Goal: Check status: Check status

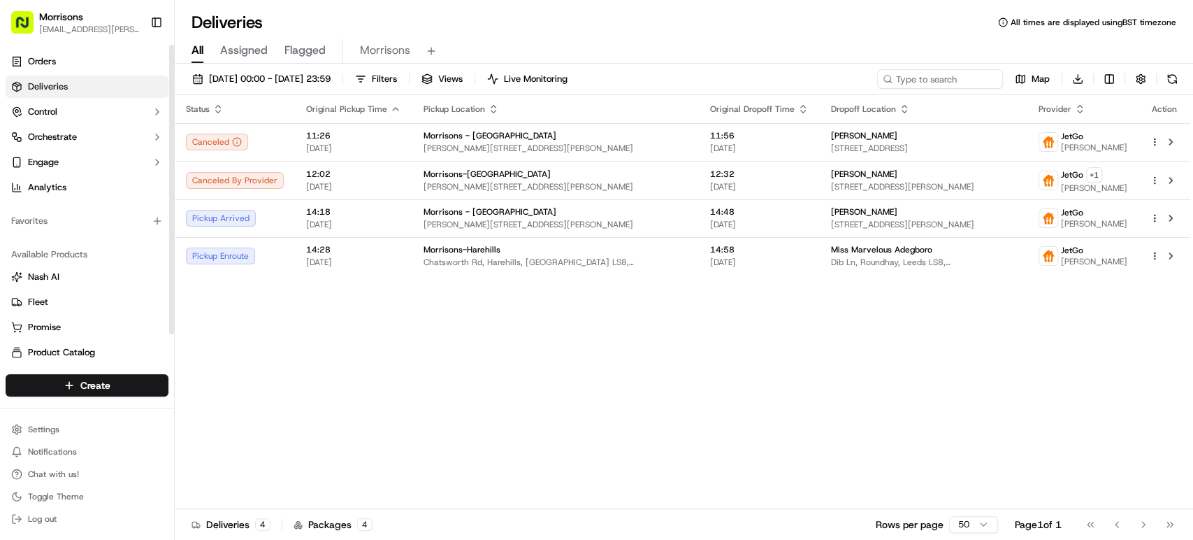
click at [81, 80] on link "Deliveries" at bounding box center [87, 87] width 163 height 22
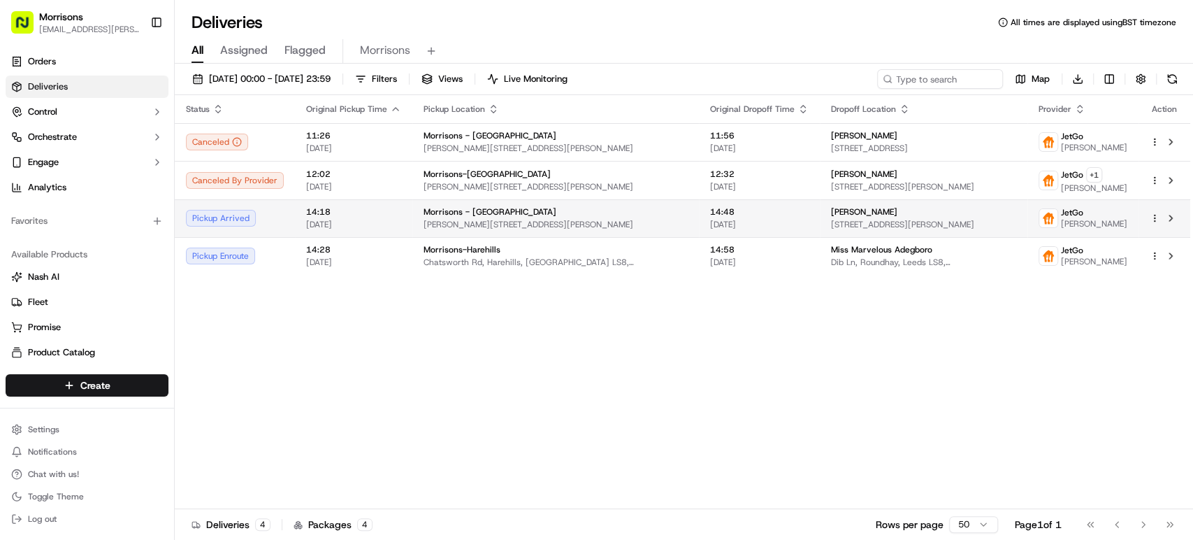
click at [533, 217] on div "Morrisons - Thornbury" at bounding box center [556, 211] width 264 height 11
click at [381, 229] on td "14:18 20/09/2025" at bounding box center [353, 218] width 117 height 38
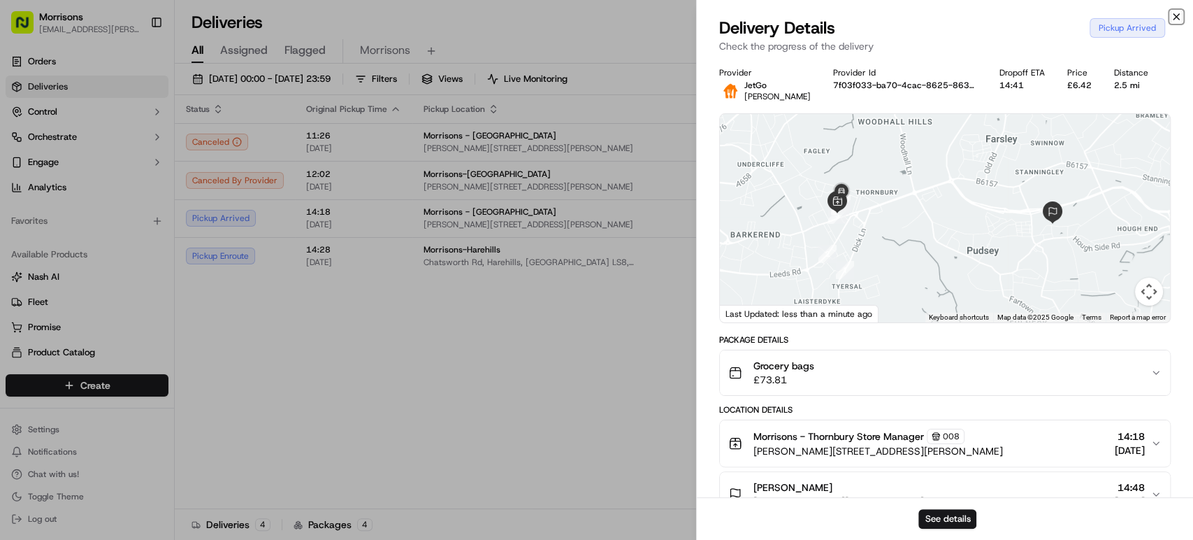
click at [1173, 17] on icon "button" at bounding box center [1176, 16] width 11 height 11
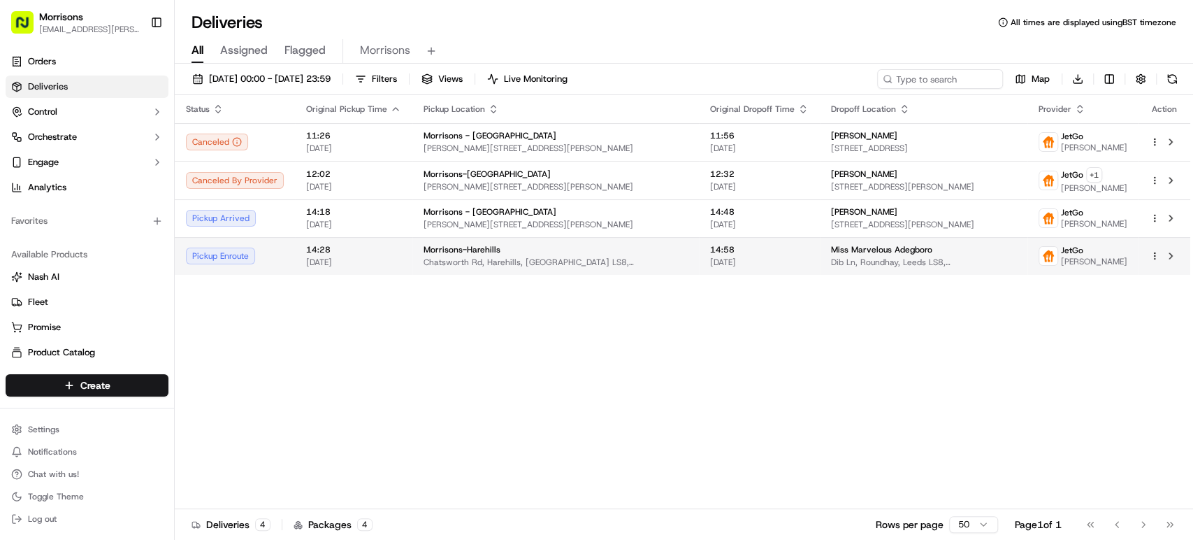
click at [1061, 248] on div "JetGo" at bounding box center [1094, 250] width 66 height 11
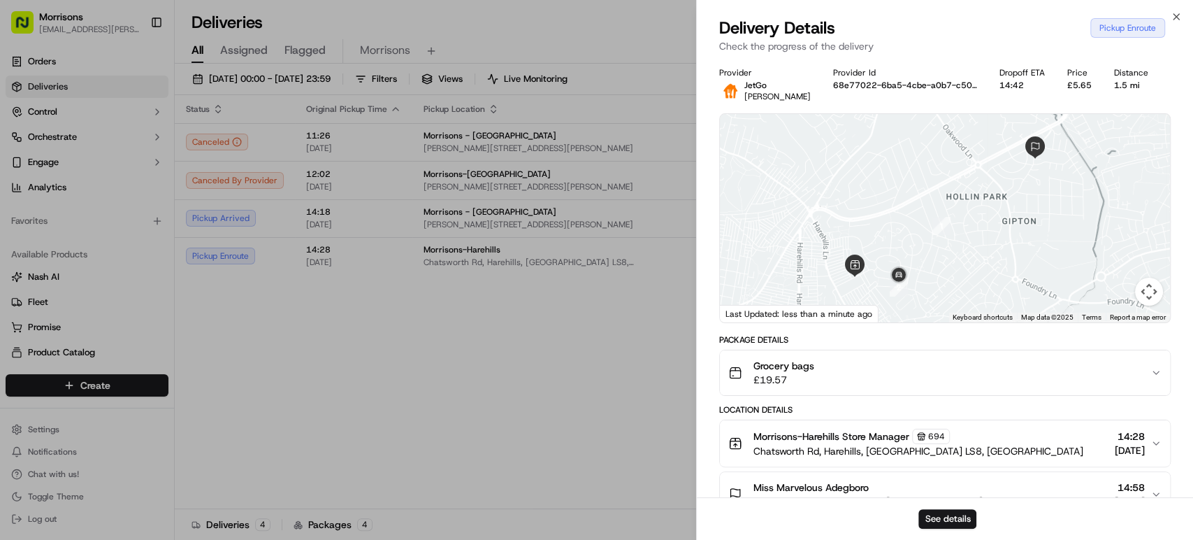
scroll to position [230, 0]
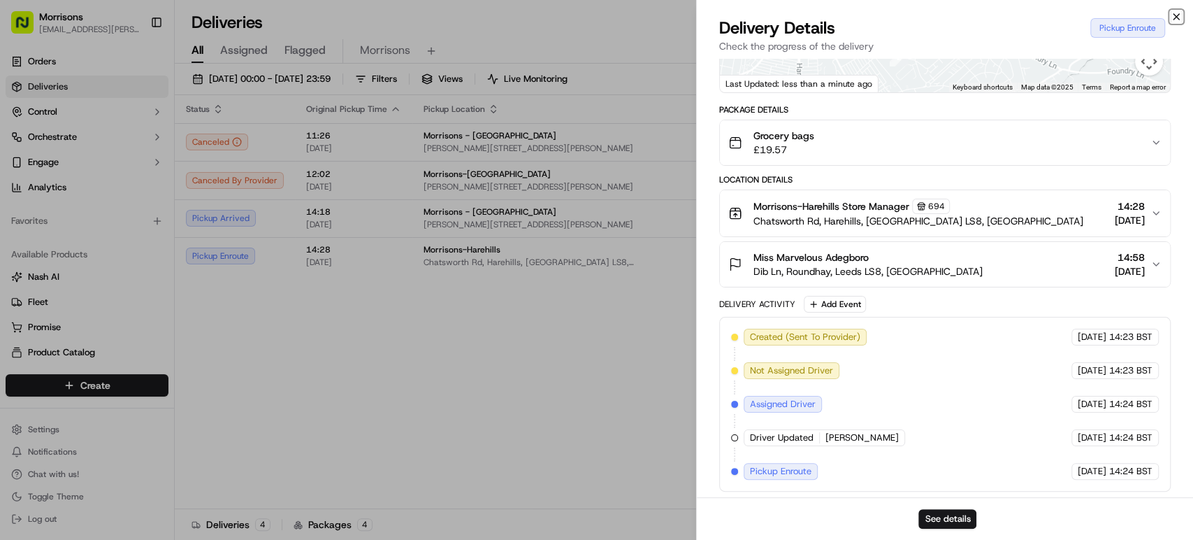
click at [1179, 15] on icon "button" at bounding box center [1176, 16] width 11 height 11
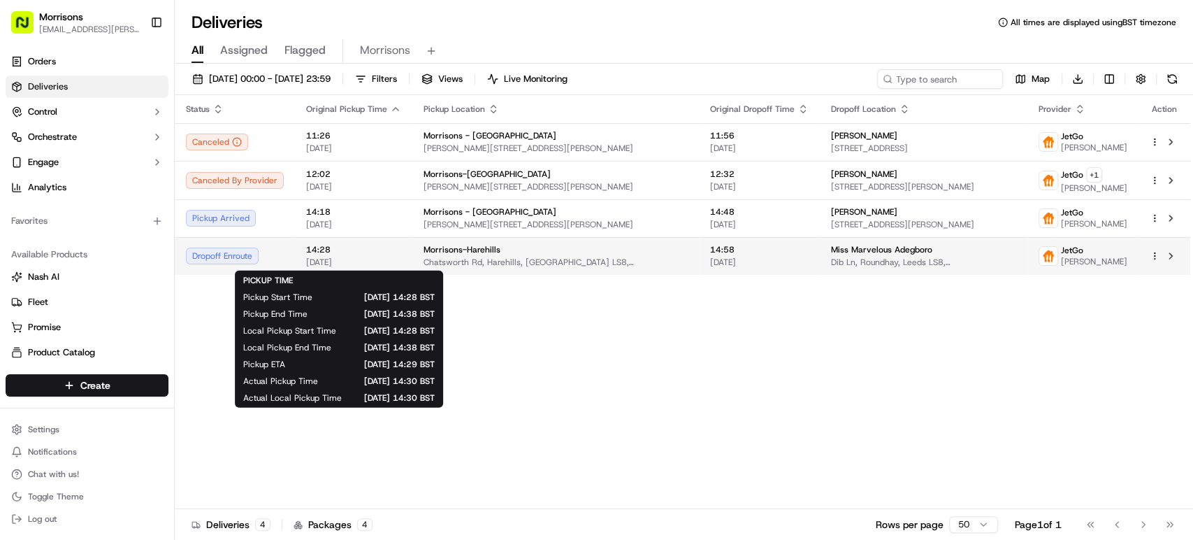
click at [375, 261] on span "[DATE]" at bounding box center [353, 262] width 95 height 11
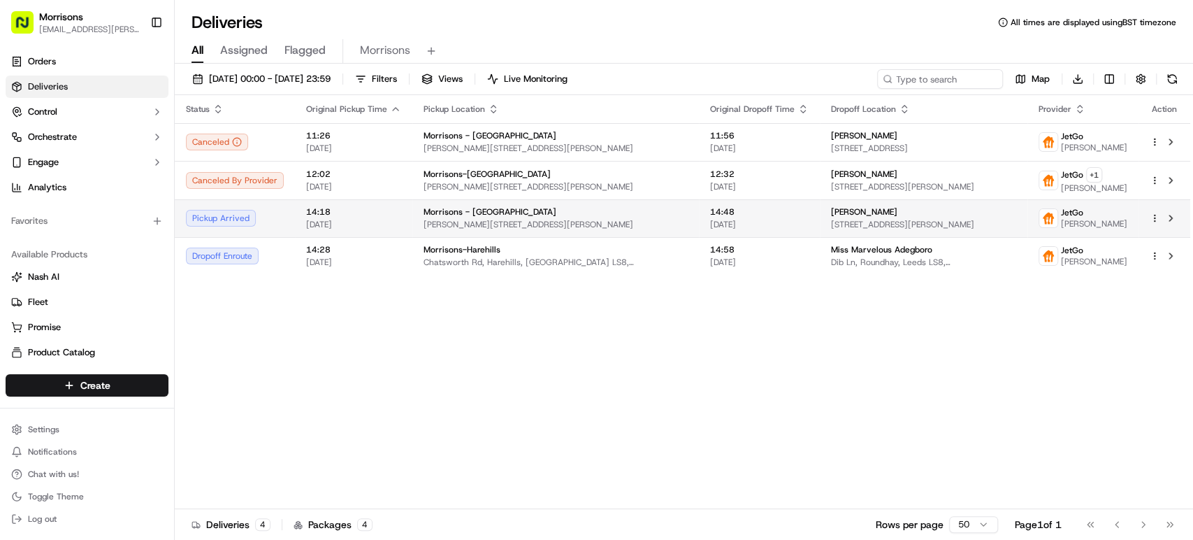
click at [710, 206] on span "14:48" at bounding box center [759, 211] width 99 height 11
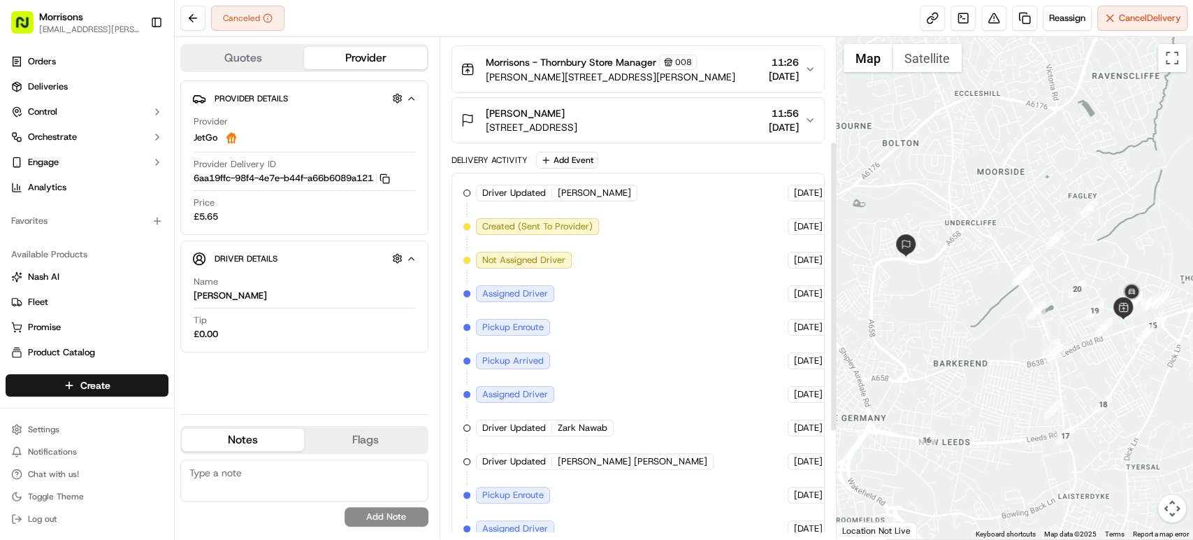
scroll to position [178, 0]
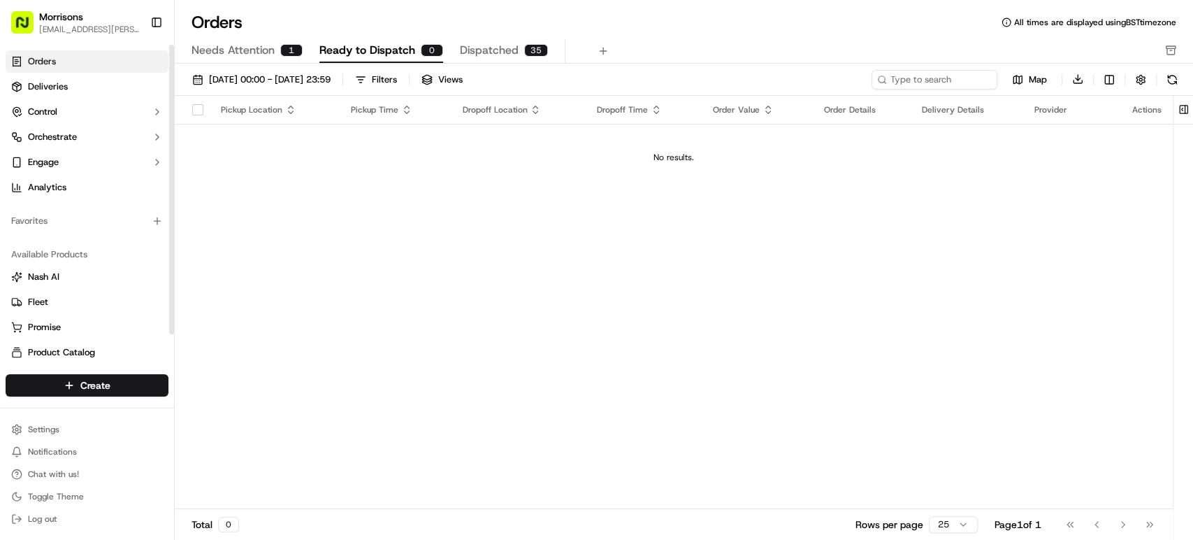
click at [72, 64] on link "Orders" at bounding box center [87, 61] width 163 height 22
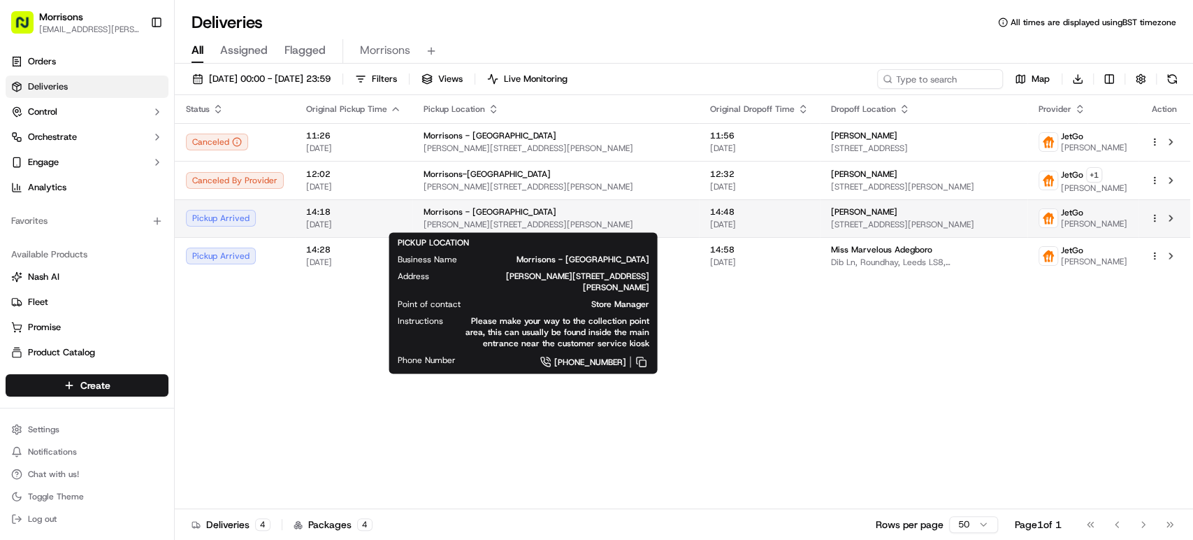
click at [568, 206] on div "Morrisons - [GEOGRAPHIC_DATA]" at bounding box center [556, 211] width 264 height 11
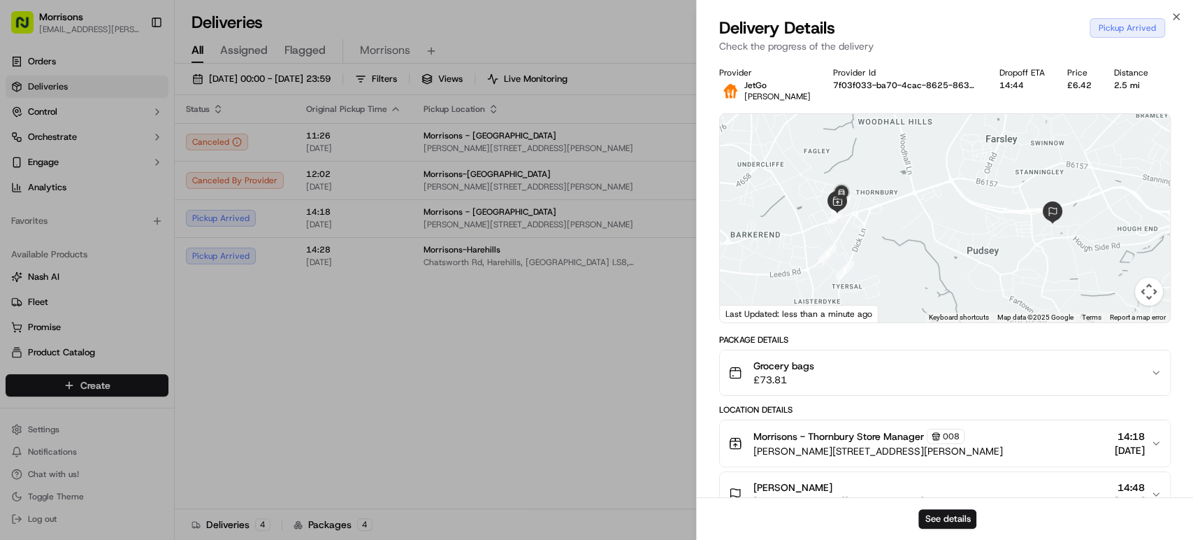
scroll to position [308, 0]
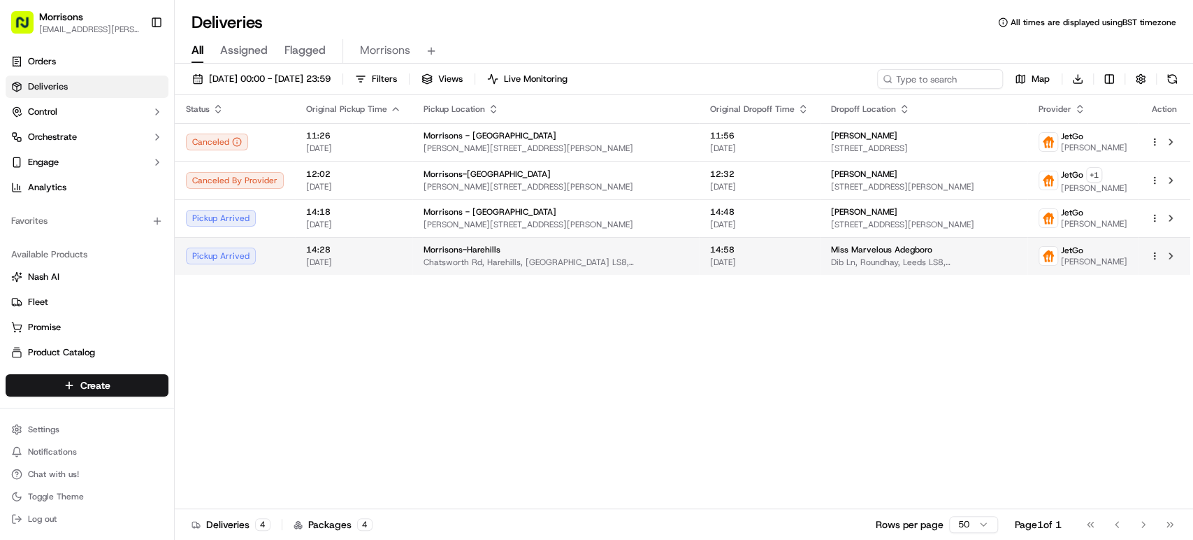
click at [1061, 254] on div "JetGo" at bounding box center [1094, 250] width 66 height 11
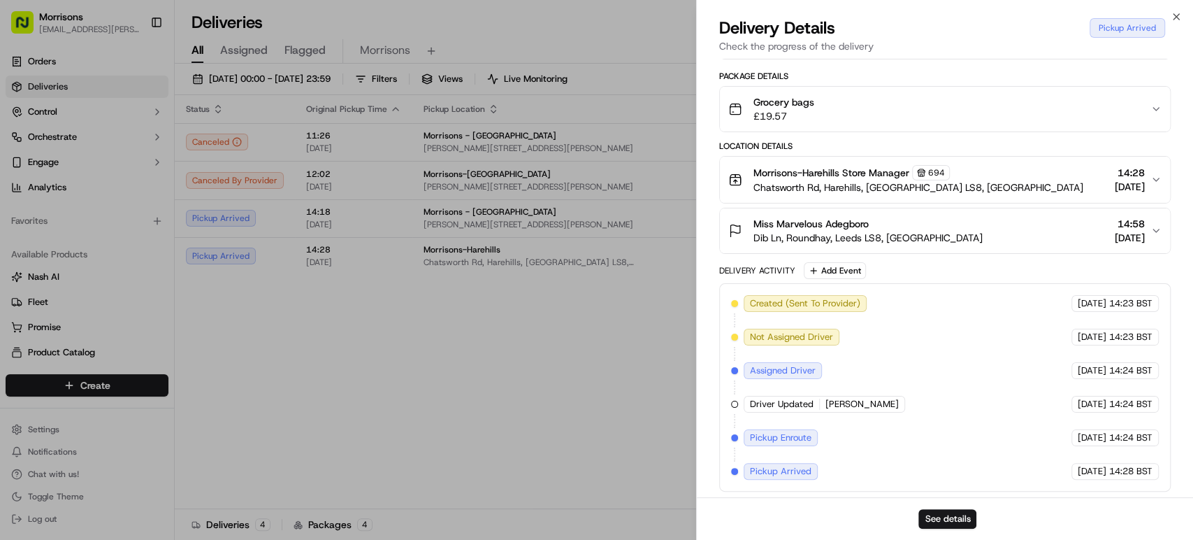
scroll to position [0, 0]
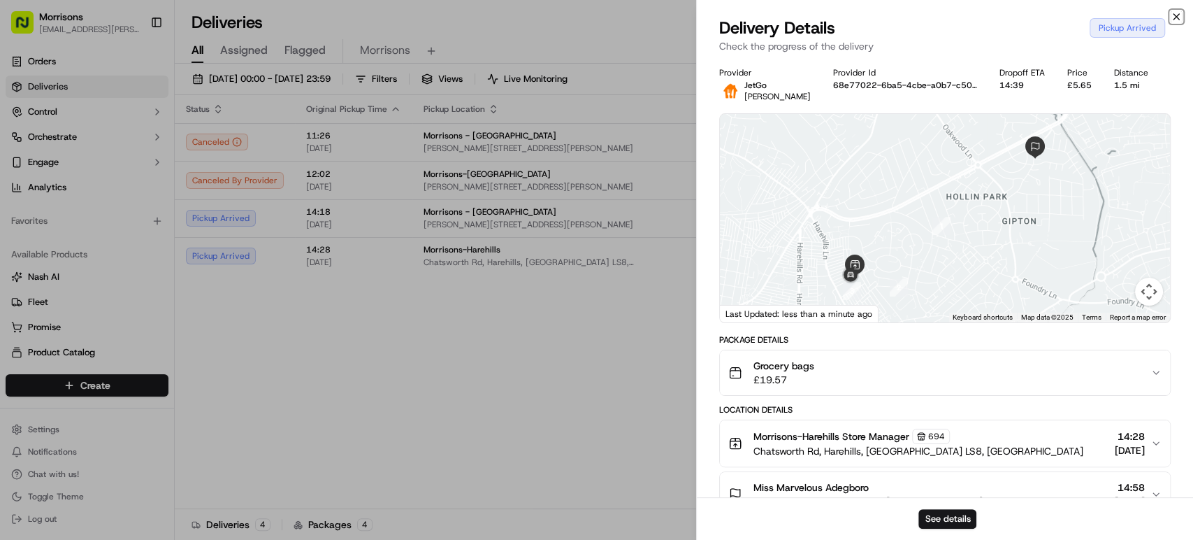
click at [1175, 15] on icon "button" at bounding box center [1176, 16] width 11 height 11
